Goal: Transaction & Acquisition: Purchase product/service

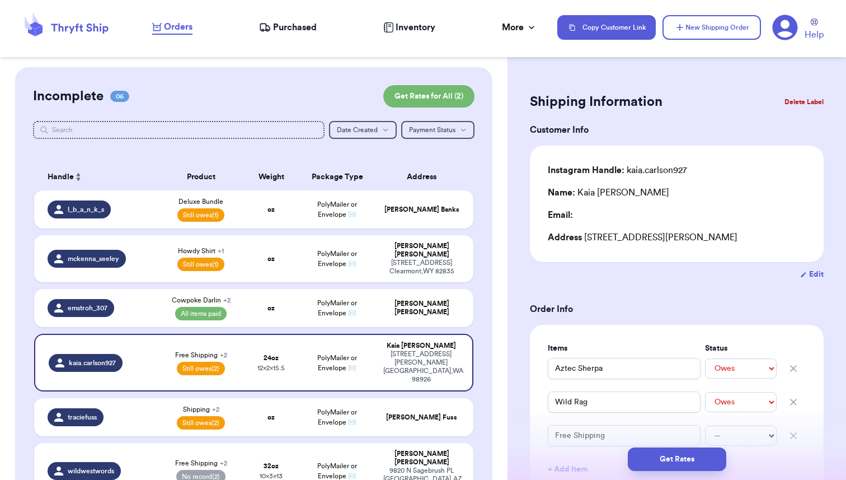
select select "unpaid"
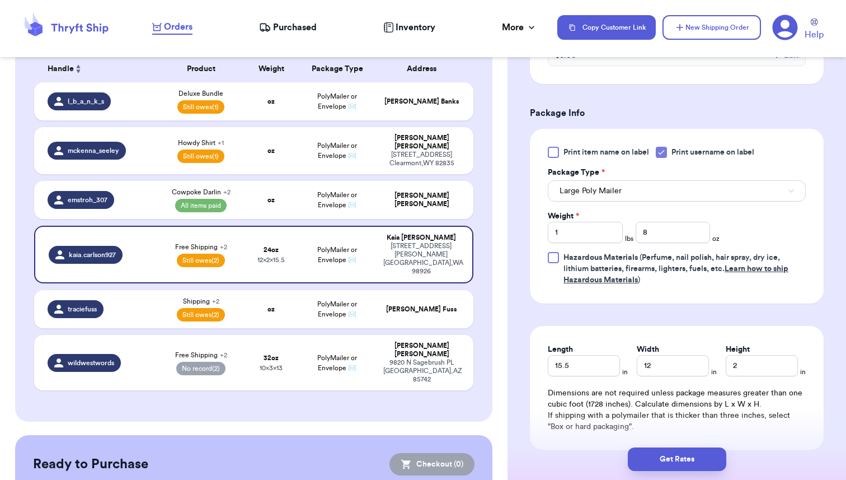
scroll to position [518, 0]
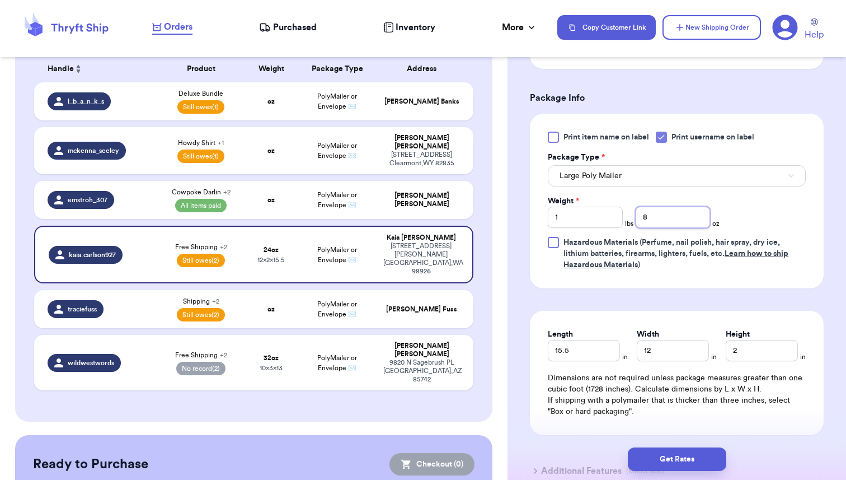
drag, startPoint x: 658, startPoint y: 214, endPoint x: 604, endPoint y: 214, distance: 53.2
click at [604, 214] on div "Weight * 1 lbs 8 oz" at bounding box center [634, 211] width 172 height 32
type input "6"
click at [819, 295] on form "Shipping Information Delete Label Customer Info Instagram Handle: kaia.carlson9…" at bounding box center [677, 32] width 294 height 921
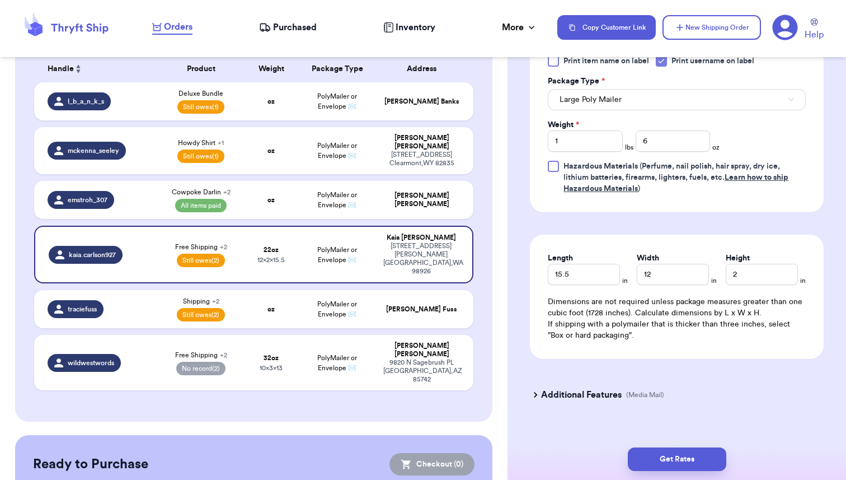
scroll to position [609, 0]
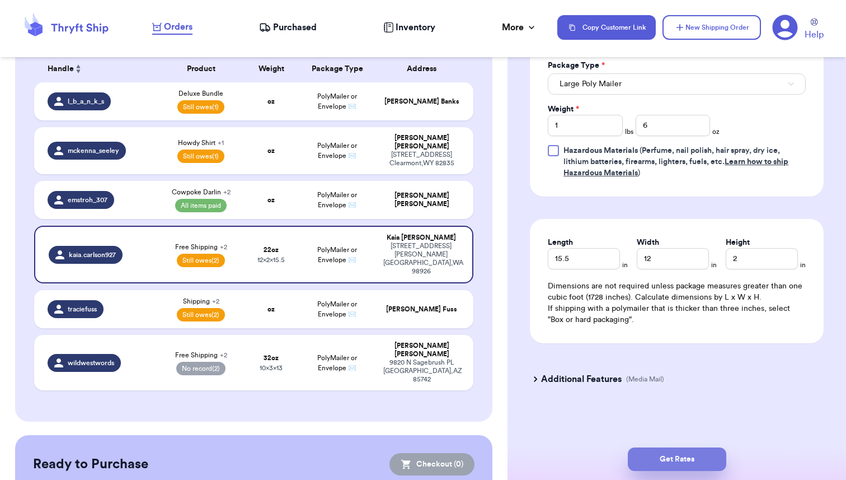
click at [670, 459] on button "Get Rates" at bounding box center [677, 459] width 98 height 24
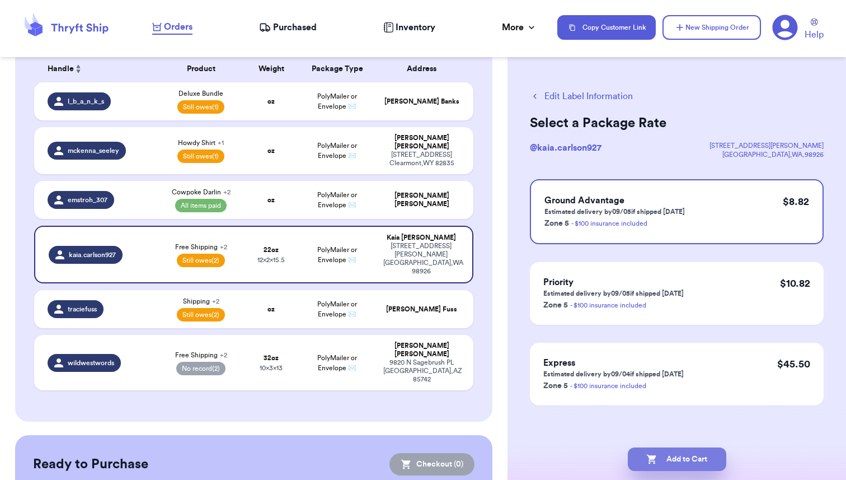
click at [673, 459] on button "Add to Cart" at bounding box center [677, 459] width 98 height 24
checkbox input "true"
select select "unpaid"
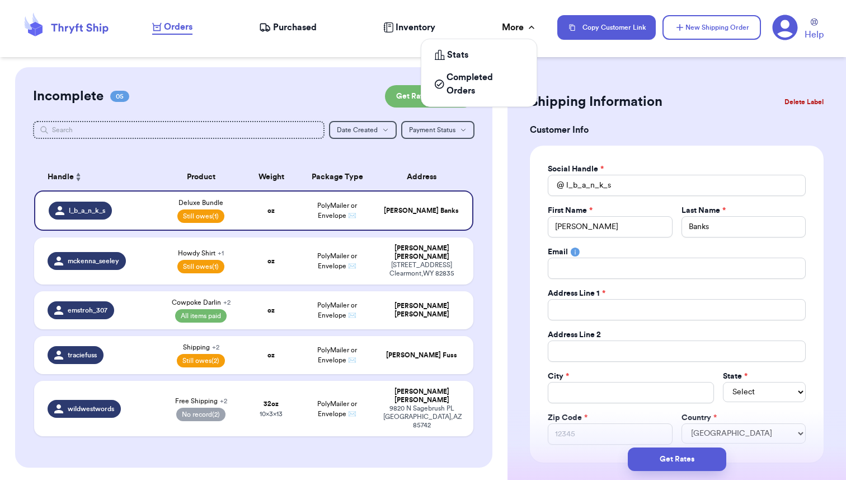
click at [517, 31] on div "More" at bounding box center [519, 27] width 35 height 13
click at [459, 24] on div "Orders Purchased Inventory More Stats Completed Orders" at bounding box center [349, 27] width 394 height 15
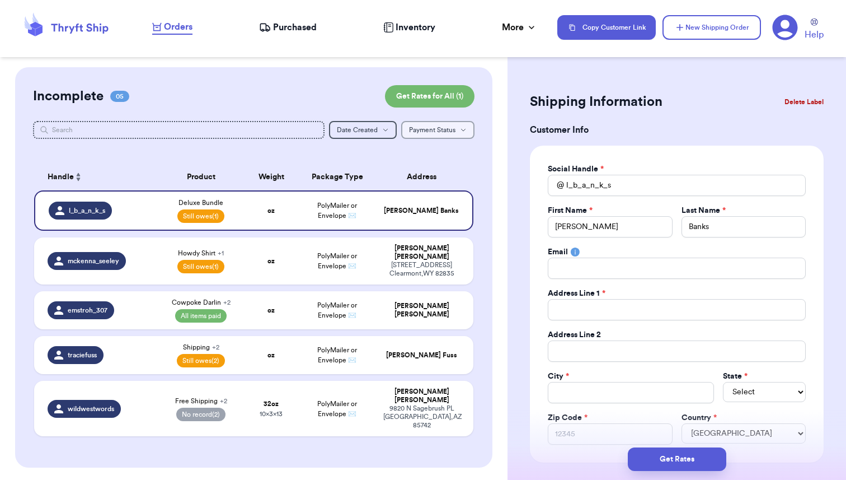
click at [466, 131] on icon "button" at bounding box center [463, 129] width 7 height 7
click at [482, 119] on div "Incomplete 05 Get Rates for All ( 1 ) Get Rates for All ( 1 ) Date Created Date…" at bounding box center [253, 267] width 477 height 400
click at [784, 27] on icon at bounding box center [785, 28] width 26 height 26
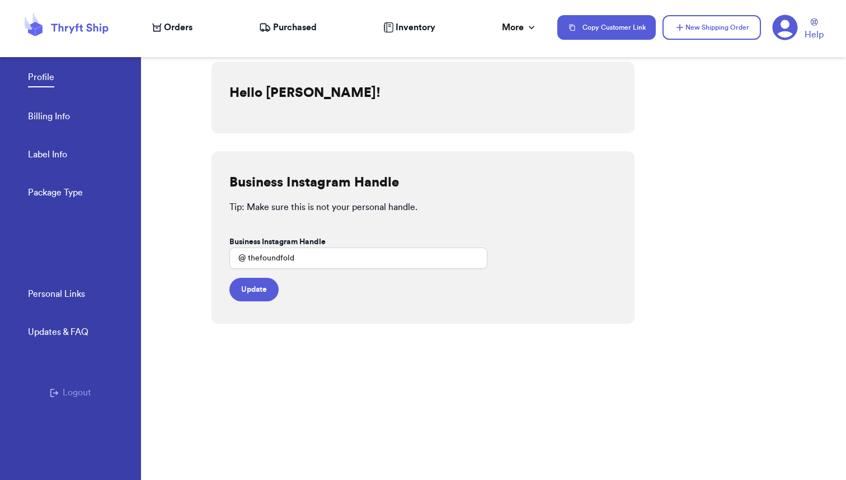
click at [169, 24] on span "Orders" at bounding box center [178, 27] width 29 height 13
select select "unpaid"
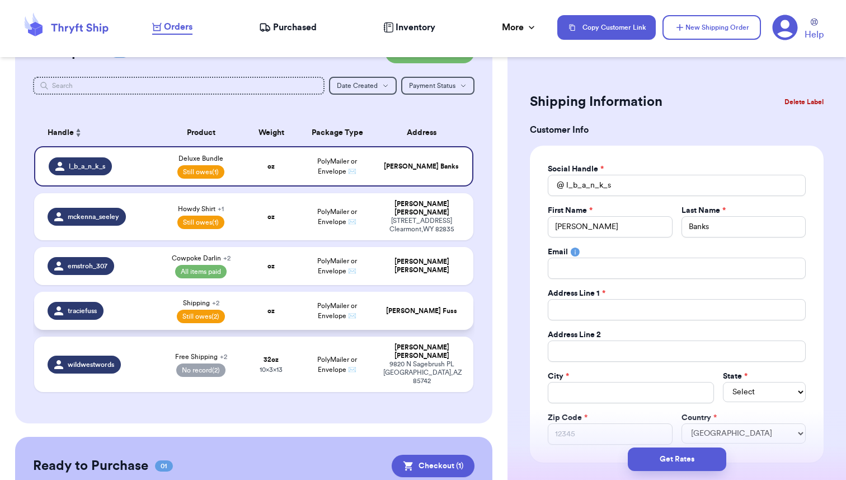
scroll to position [142, 0]
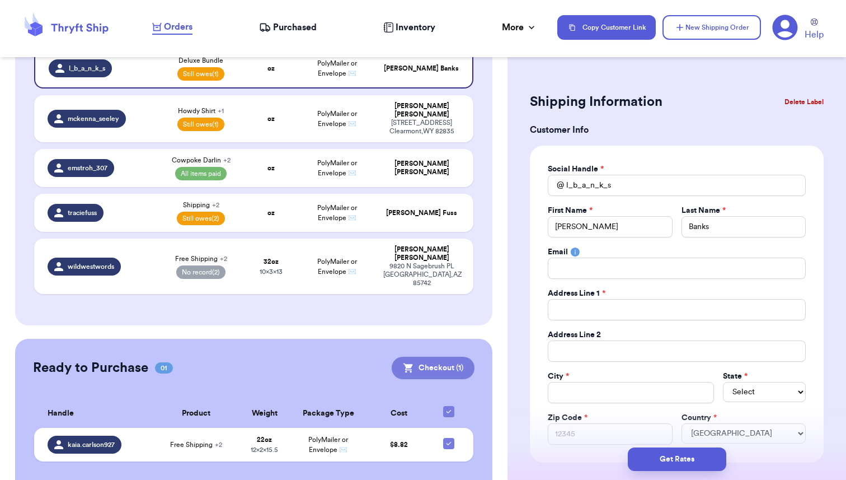
click at [437, 356] on button "Checkout ( 1 )" at bounding box center [433, 367] width 83 height 22
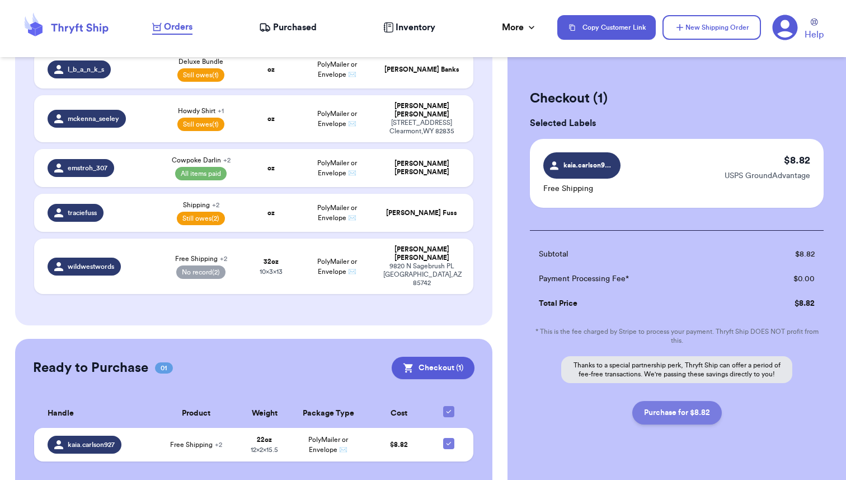
click at [677, 415] on button "Purchase for $8.82" at bounding box center [677, 413] width 90 height 24
checkbox input "false"
checkbox input "true"
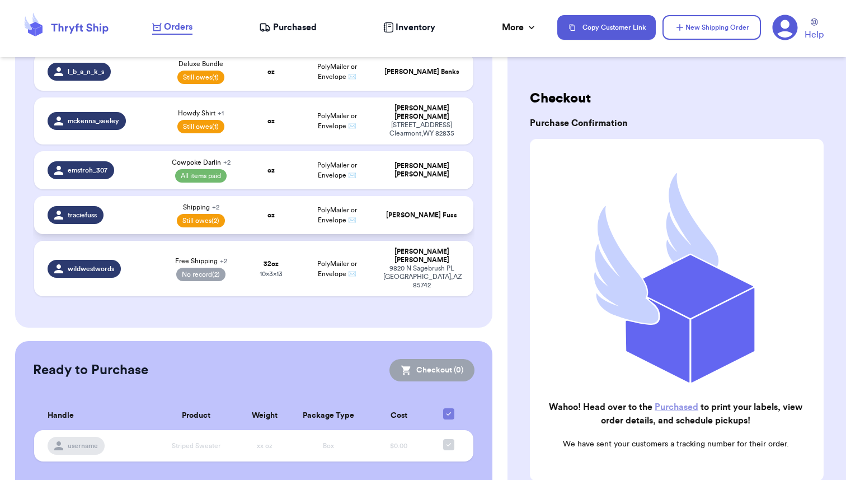
scroll to position [0, 0]
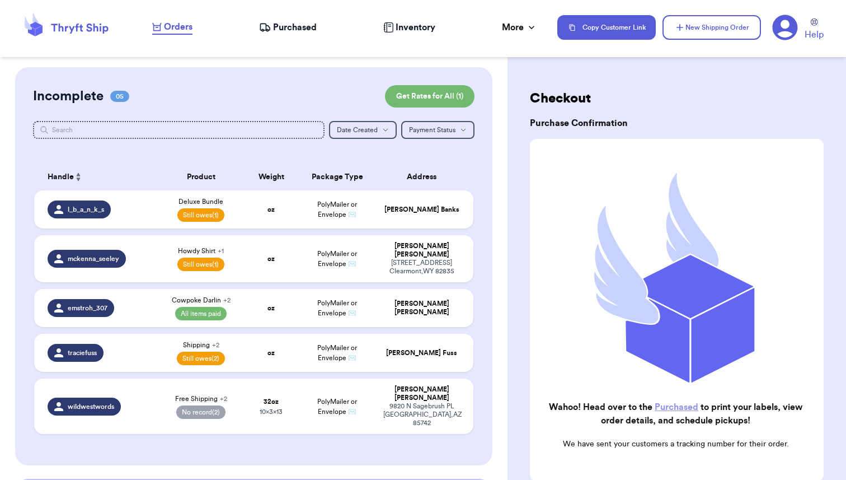
click at [285, 26] on span "Purchased" at bounding box center [295, 27] width 44 height 13
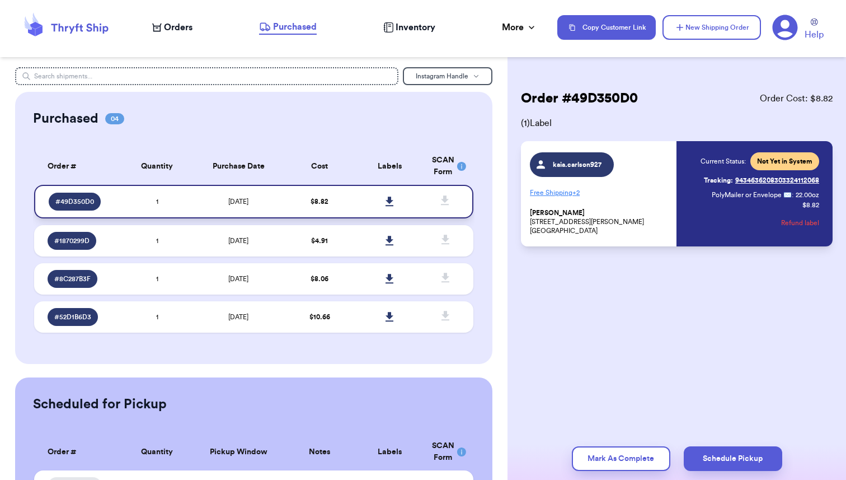
click at [391, 203] on icon at bounding box center [390, 201] width 8 height 10
